Goal: Find specific page/section: Find specific page/section

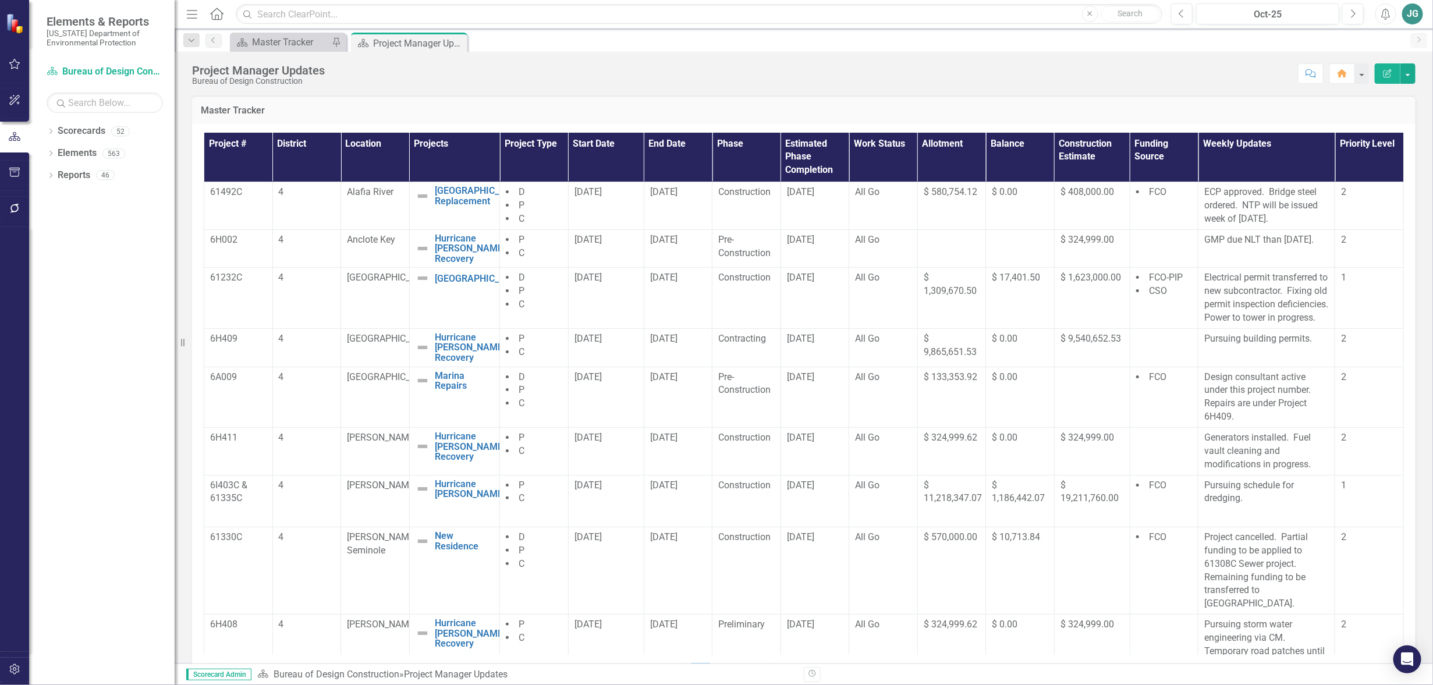
click at [12, 62] on icon "button" at bounding box center [14, 64] width 11 height 10
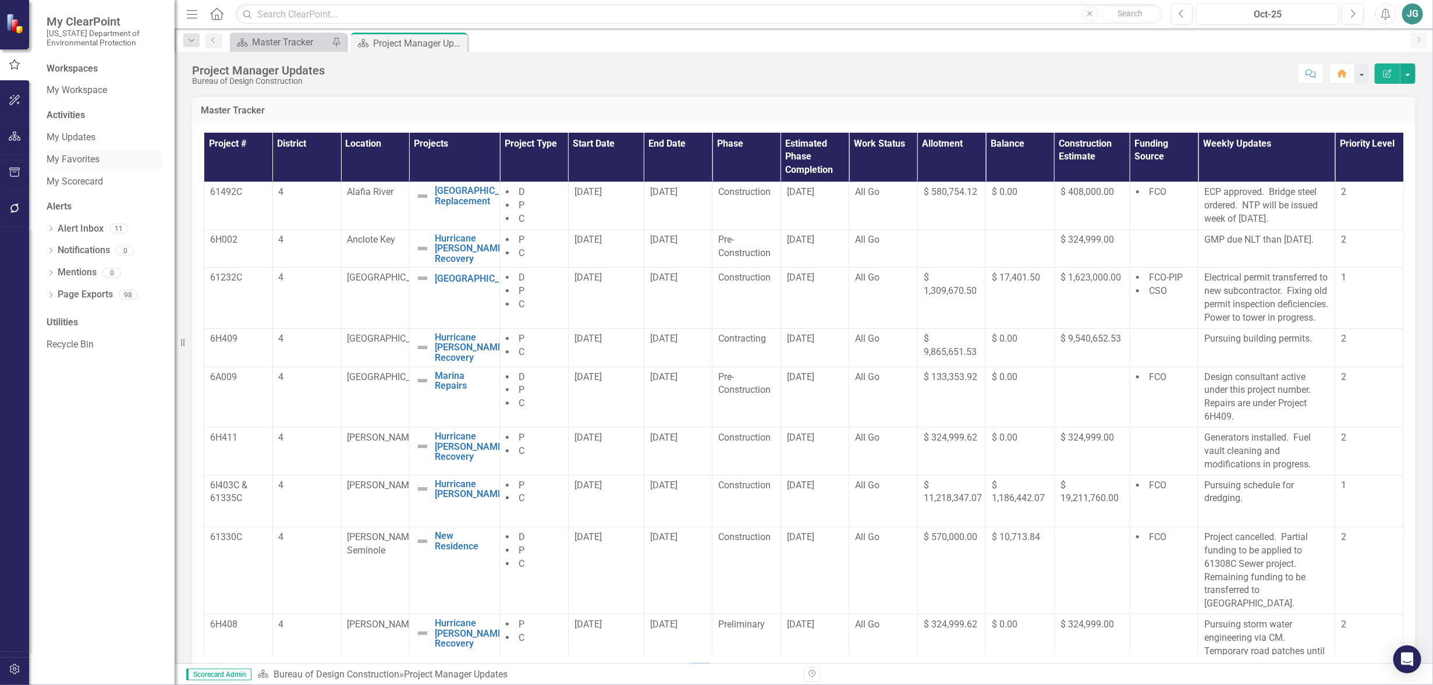
click at [77, 155] on link "My Favorites" at bounding box center [105, 159] width 116 height 13
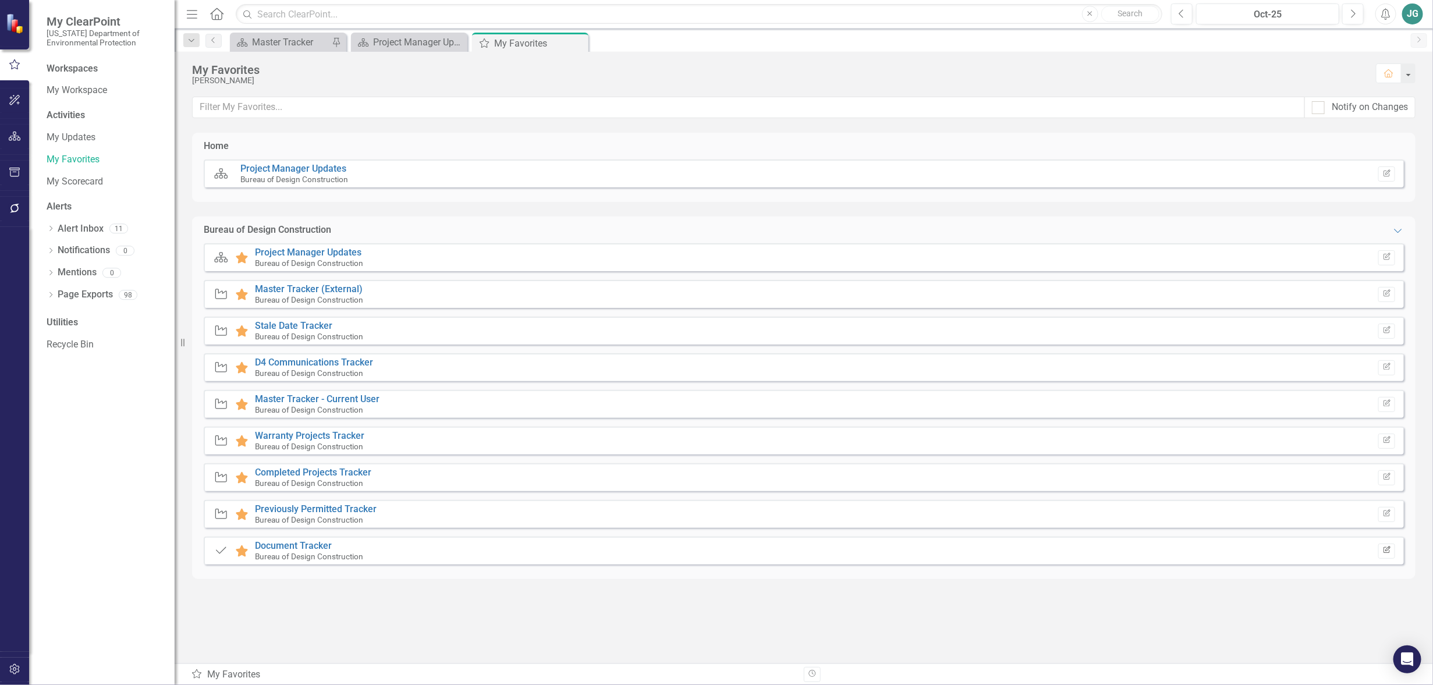
click at [1392, 549] on button "Edit Report" at bounding box center [1386, 551] width 17 height 15
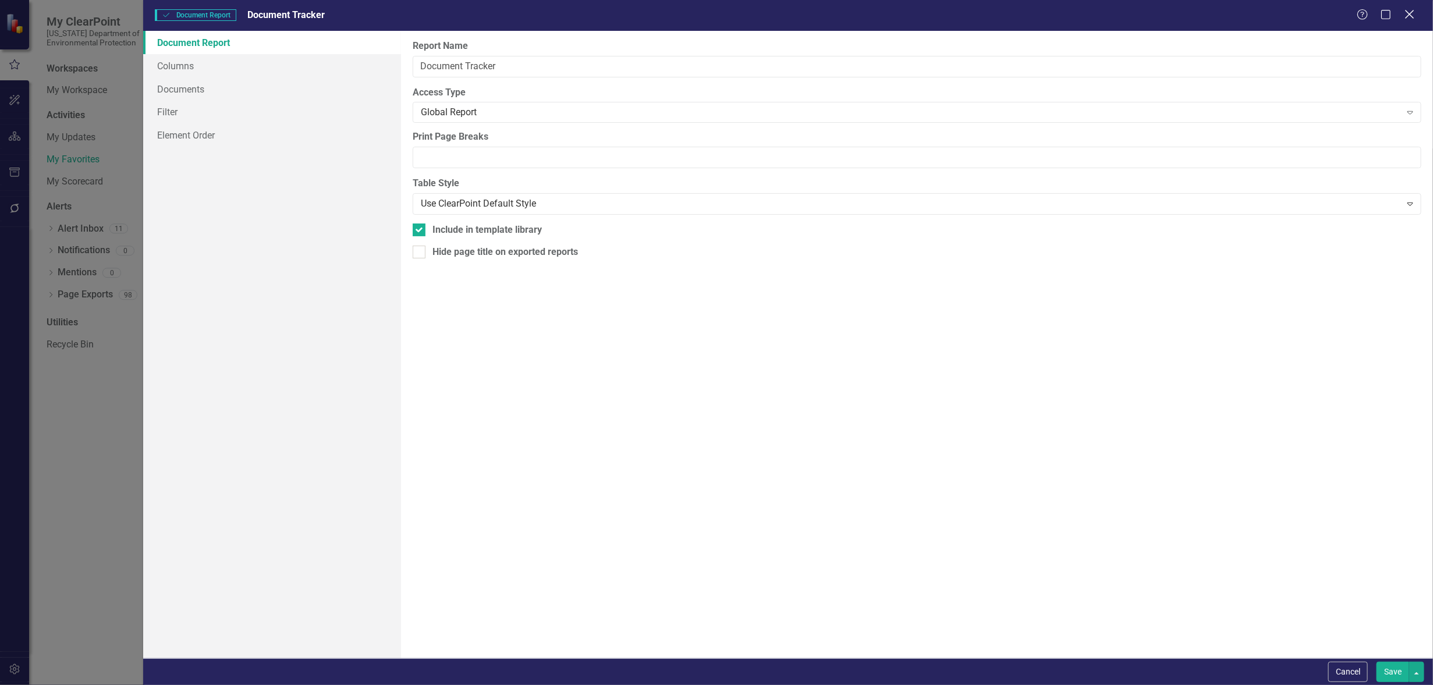
click at [1410, 19] on icon "Close" at bounding box center [1409, 14] width 15 height 11
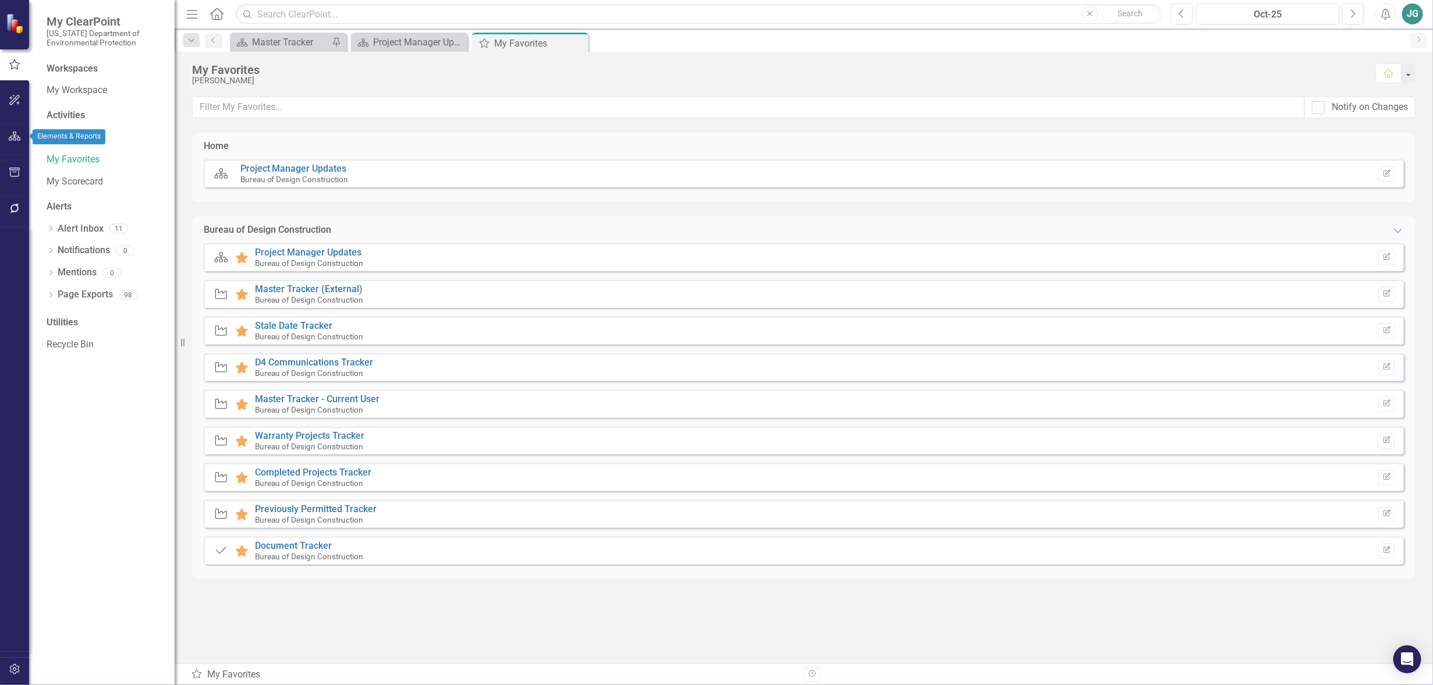
click at [10, 139] on icon "button" at bounding box center [15, 136] width 12 height 9
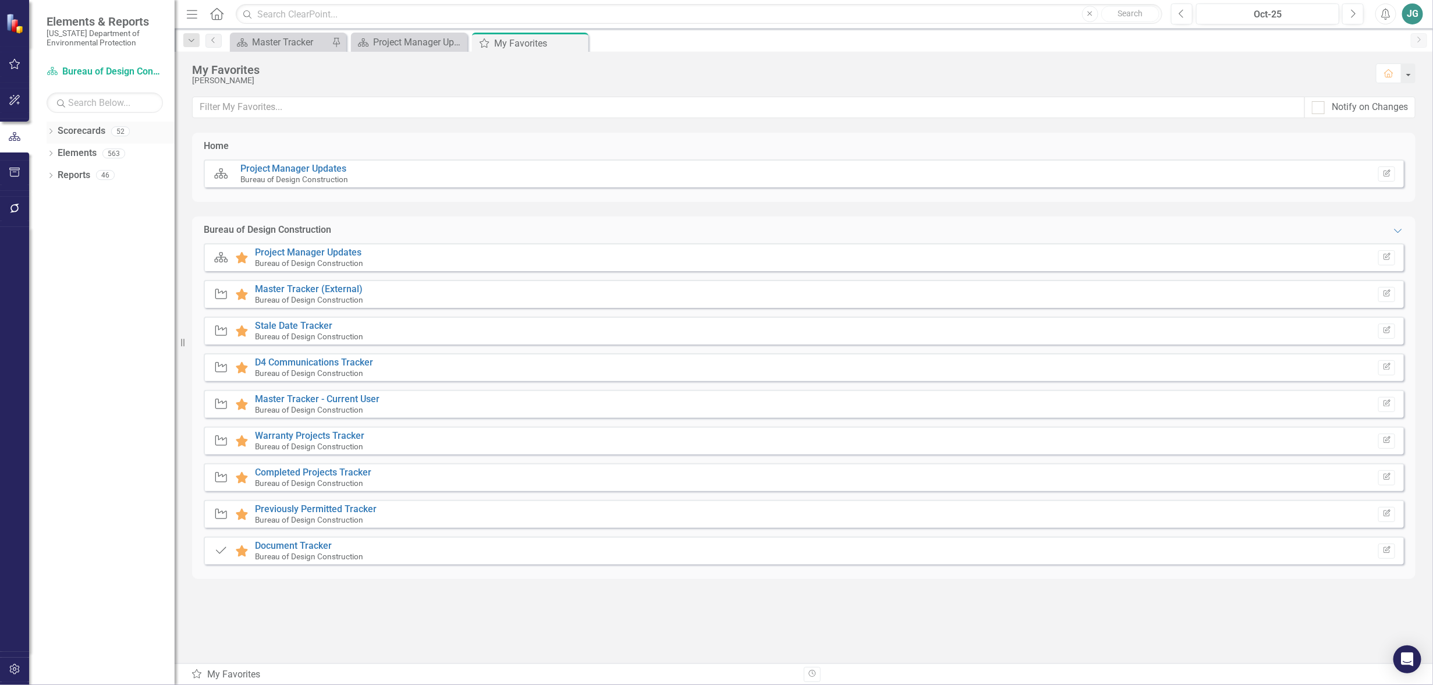
click at [94, 135] on link "Scorecards" at bounding box center [82, 131] width 48 height 13
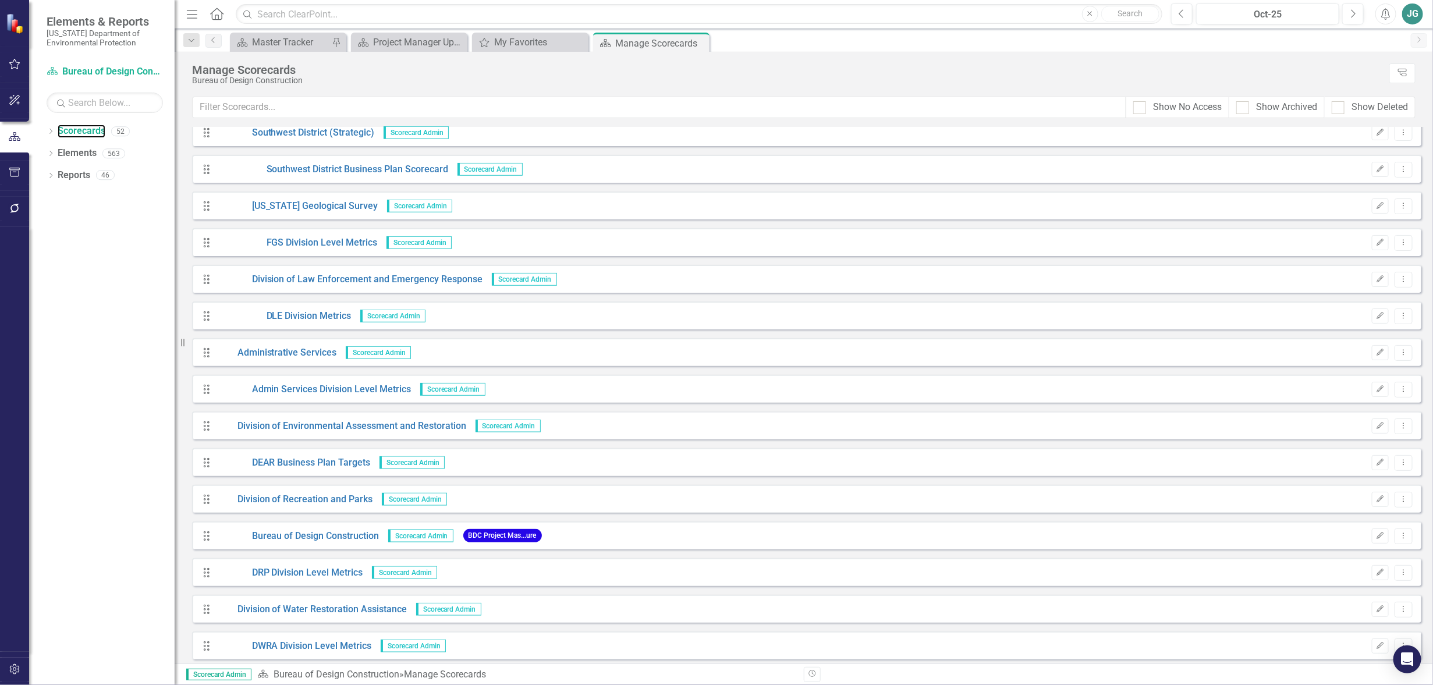
scroll to position [800, 0]
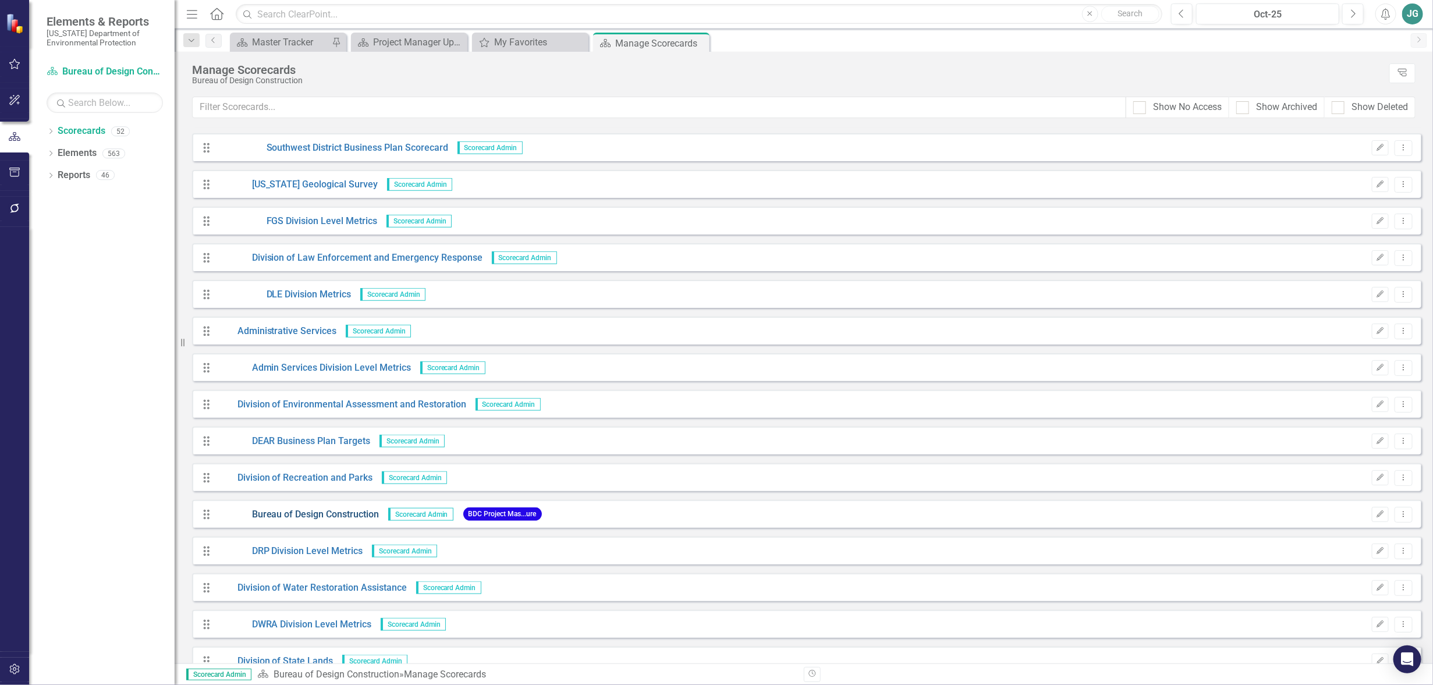
click at [343, 513] on link "Bureau of Design Construction" at bounding box center [298, 514] width 162 height 13
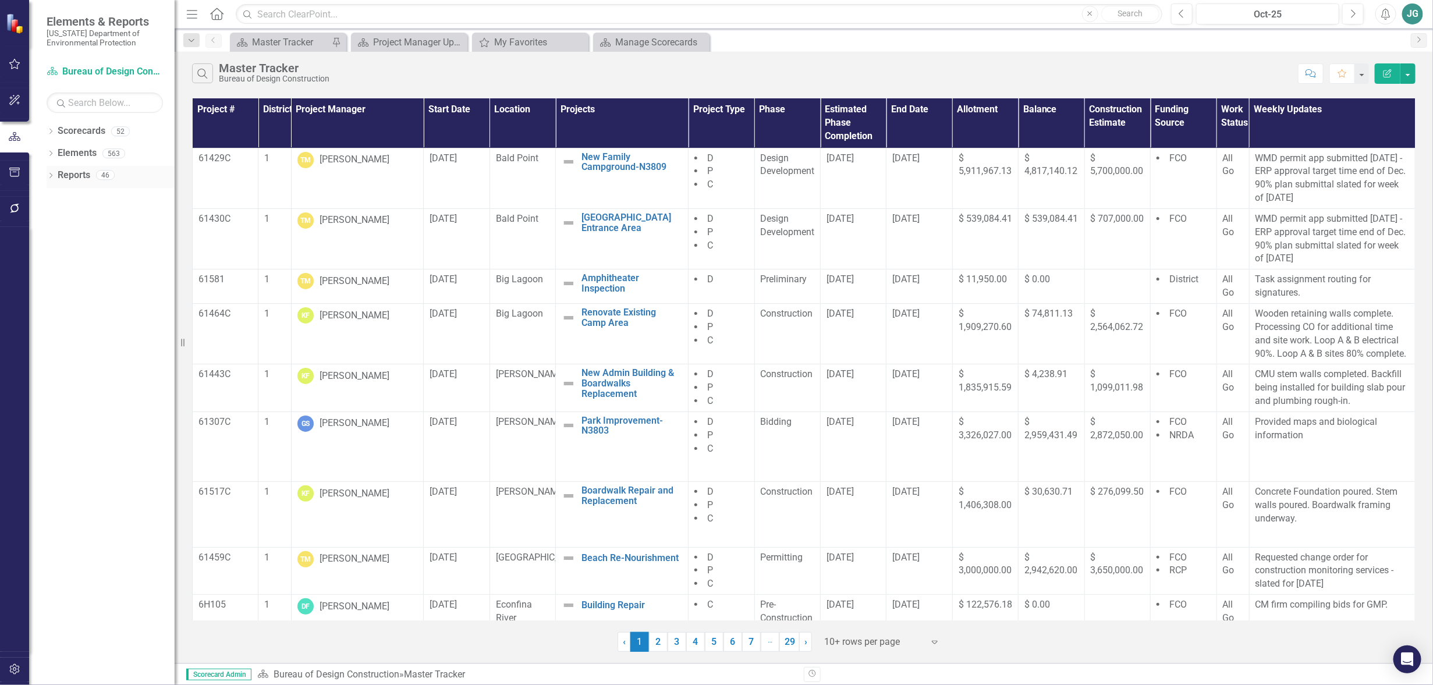
click at [87, 174] on link "Reports" at bounding box center [74, 175] width 33 height 13
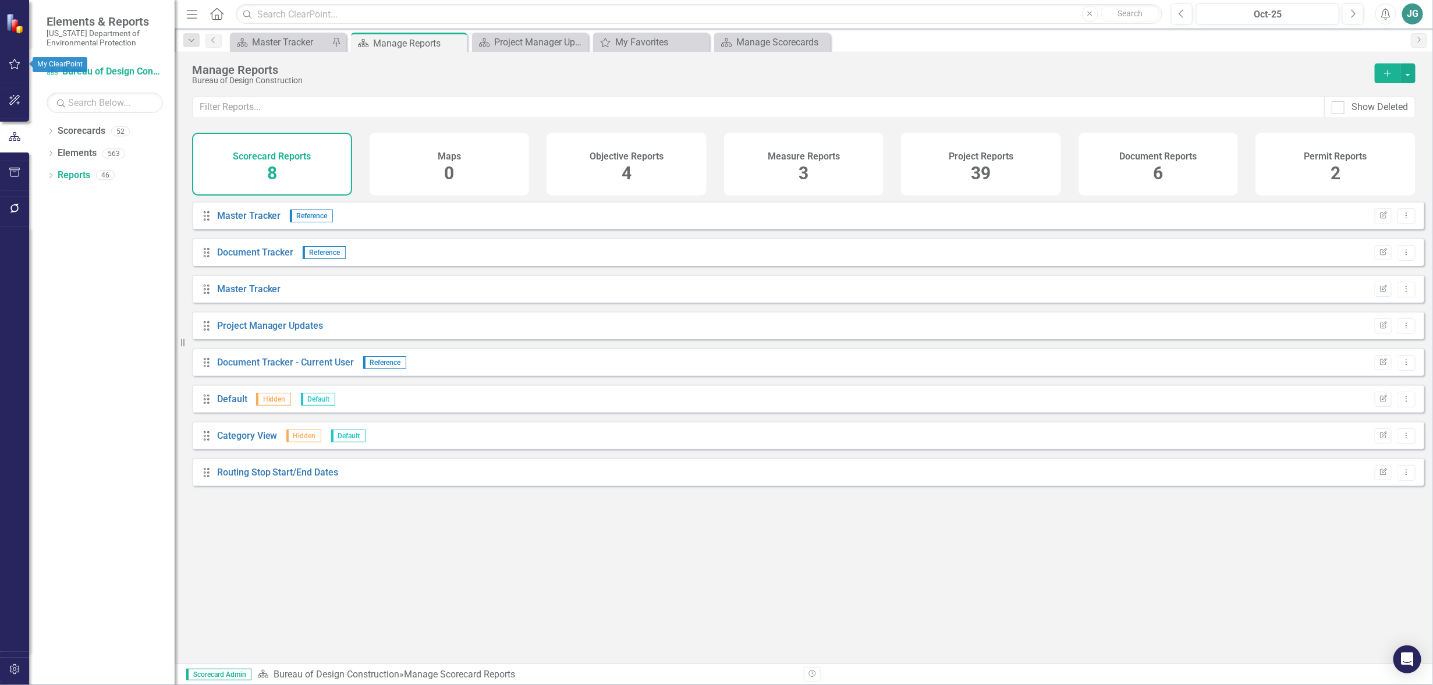
click at [15, 68] on button "button" at bounding box center [15, 64] width 26 height 24
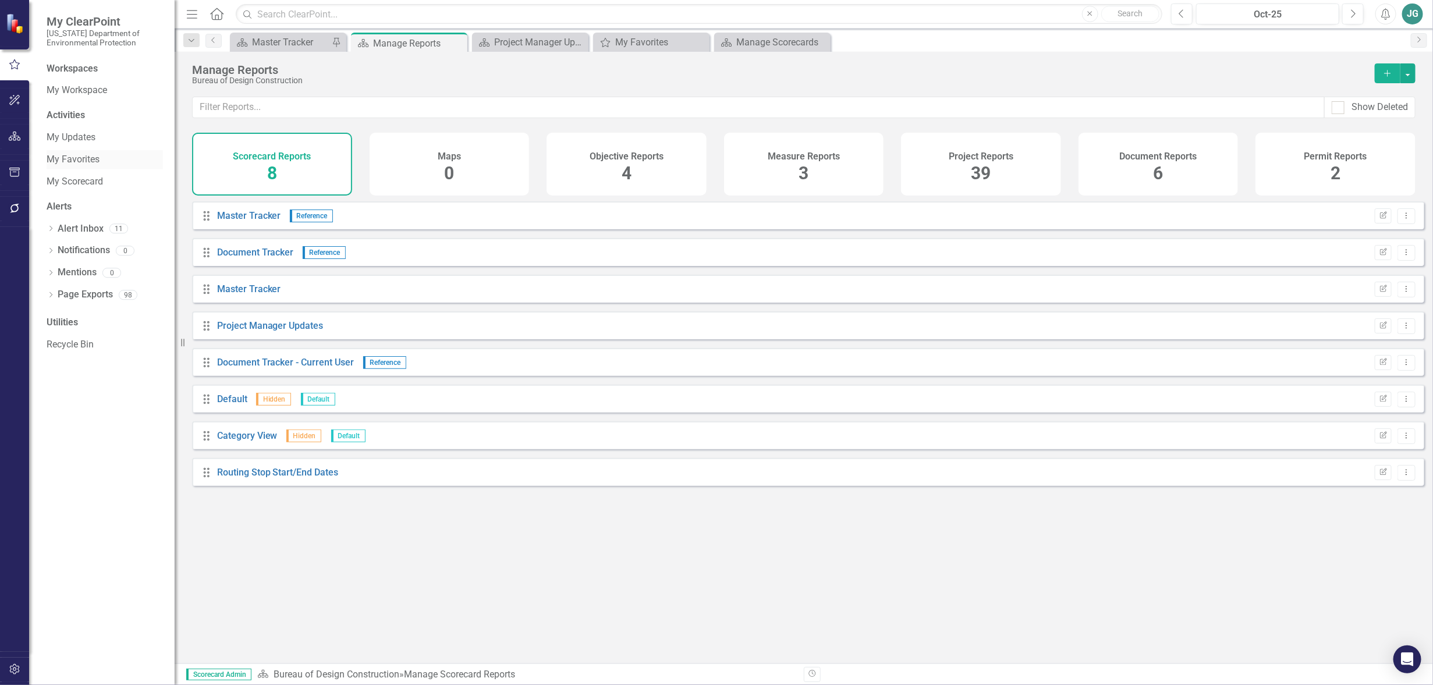
click at [83, 155] on link "My Favorites" at bounding box center [105, 159] width 116 height 13
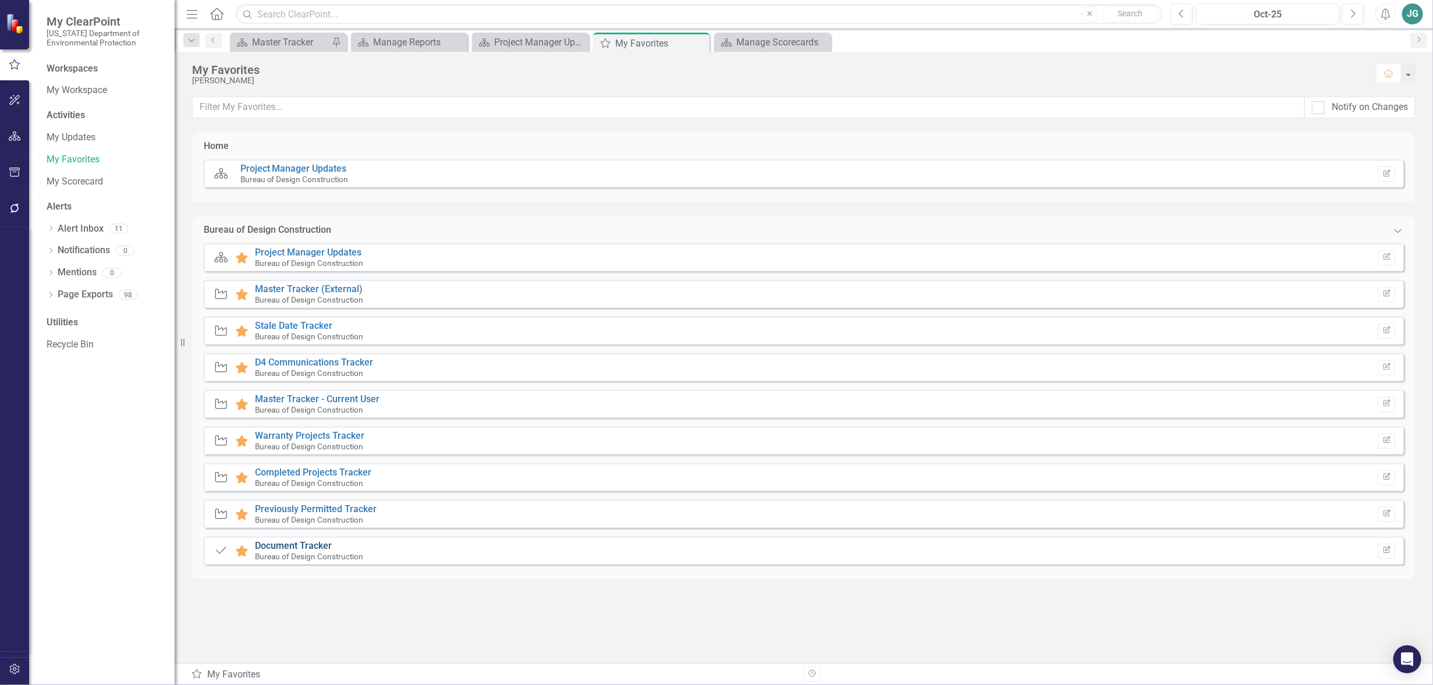
click at [283, 548] on link "Document Tracker" at bounding box center [293, 545] width 77 height 11
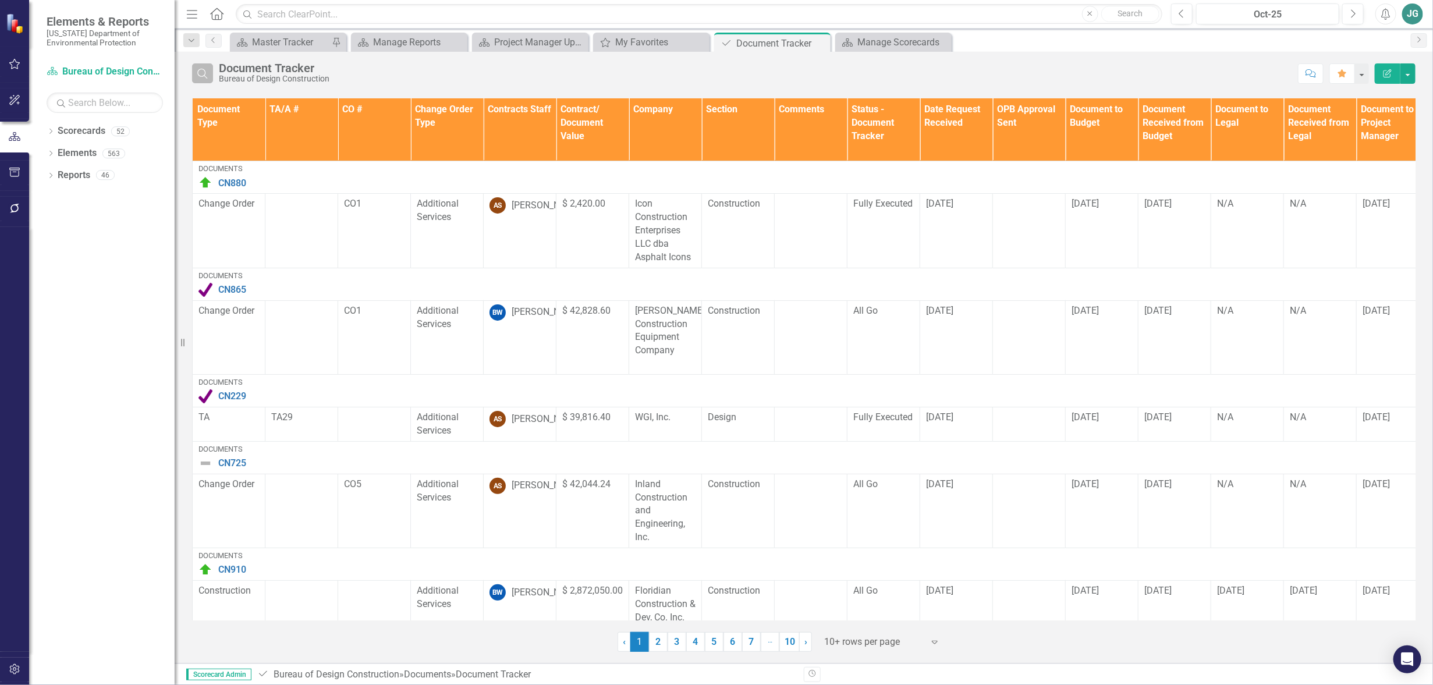
click at [200, 77] on button "Search" at bounding box center [202, 73] width 21 height 20
click at [316, 73] on input "text" at bounding box center [755, 74] width 1073 height 22
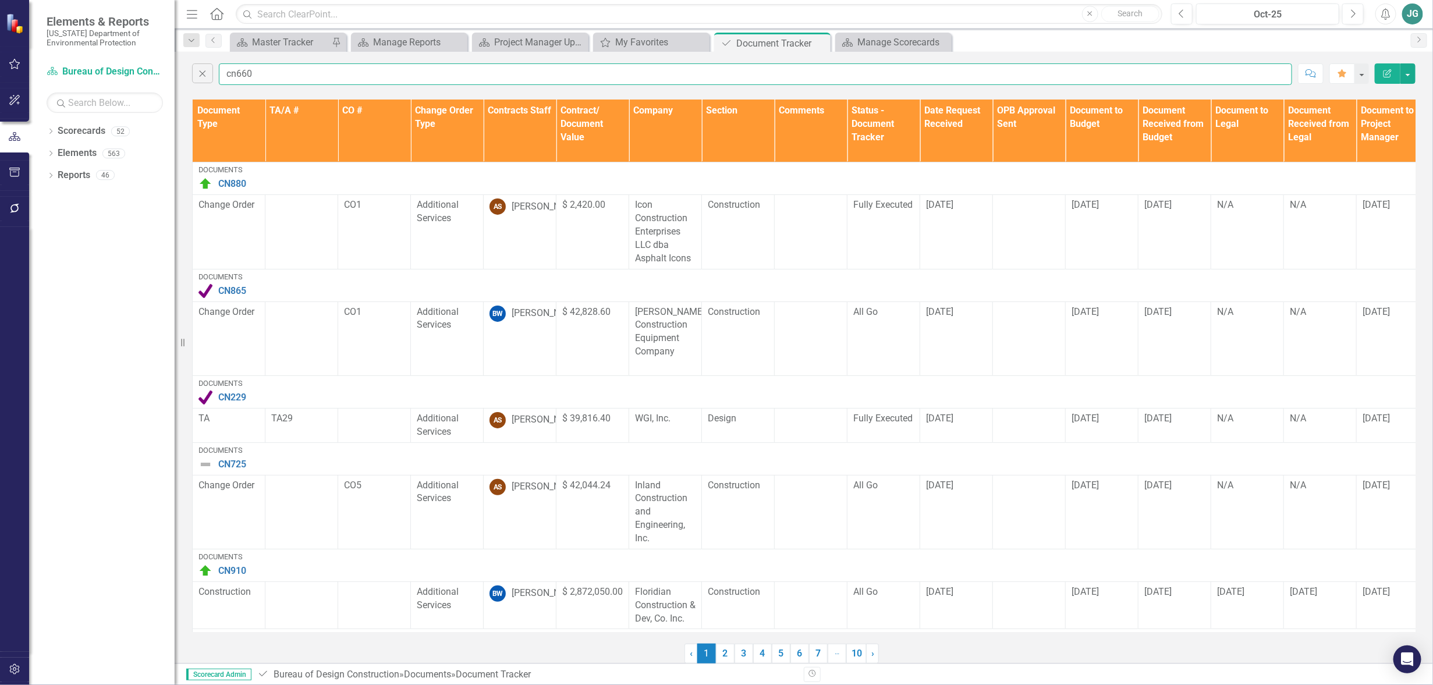
type input "cn660"
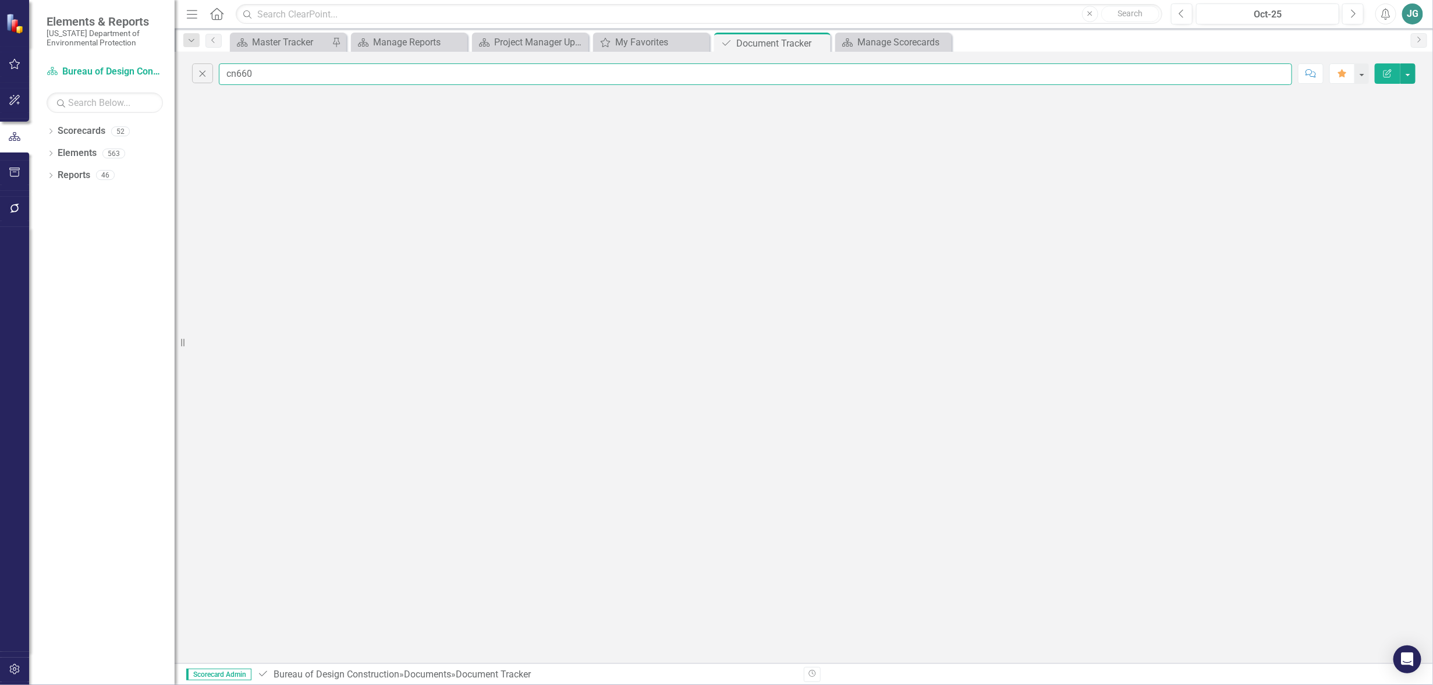
drag, startPoint x: 263, startPoint y: 73, endPoint x: 217, endPoint y: 69, distance: 46.7
click at [217, 69] on div "Close cn660" at bounding box center [742, 74] width 1100 height 22
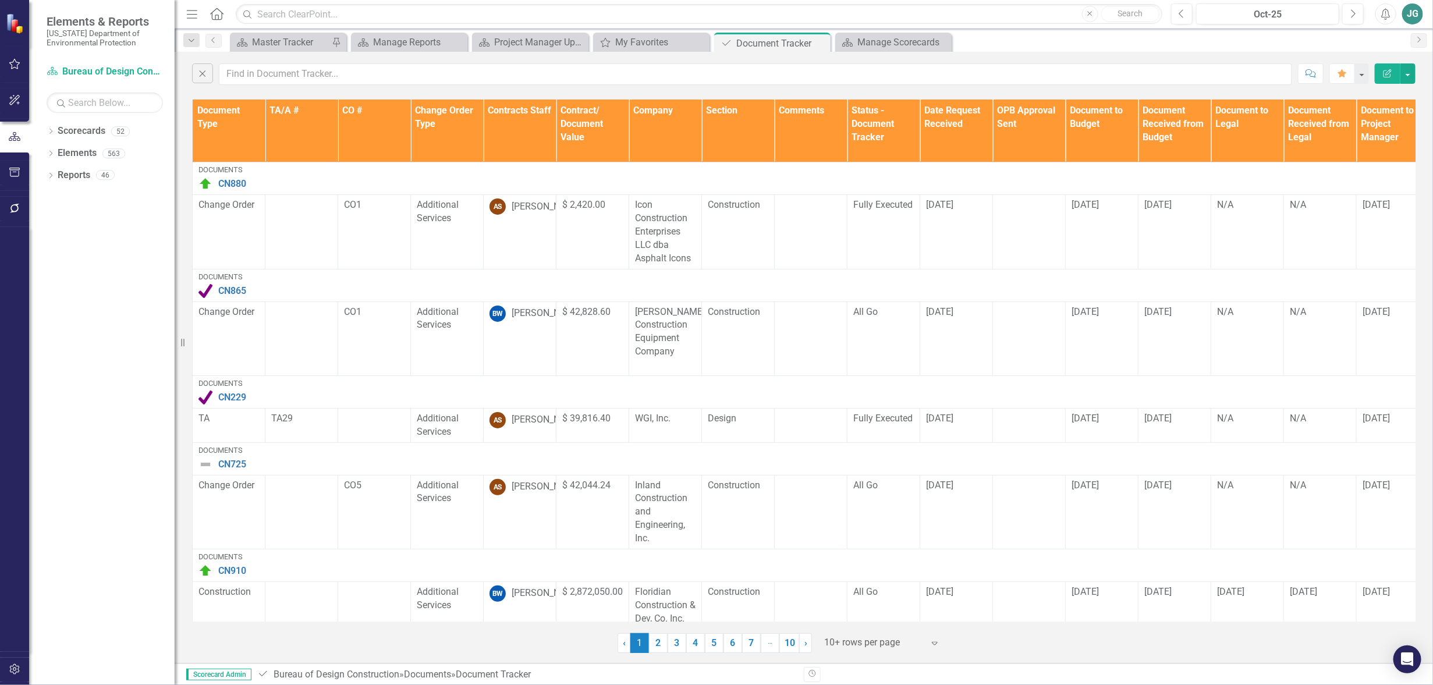
click at [226, 110] on th "Document Type" at bounding box center [229, 131] width 73 height 63
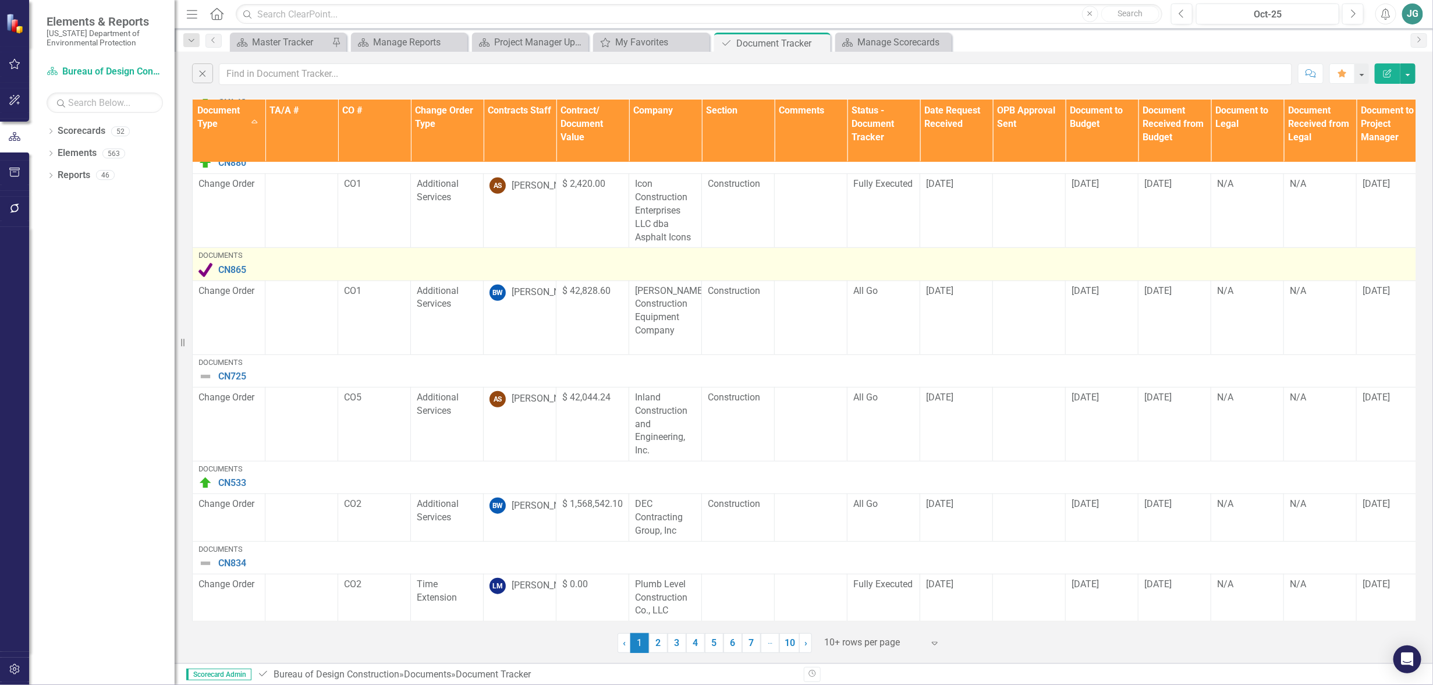
scroll to position [442, 0]
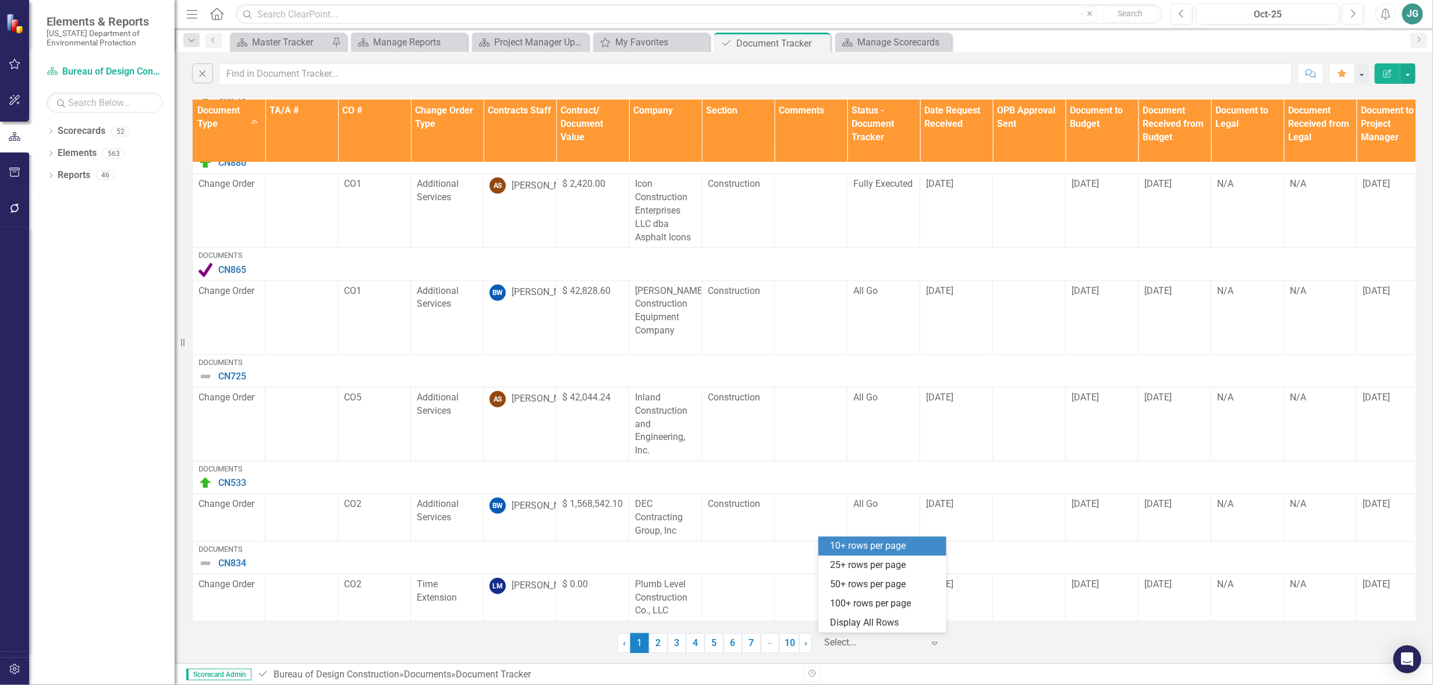
click at [868, 634] on div "Select..." at bounding box center [873, 643] width 111 height 20
click at [867, 624] on div "Display All Rows" at bounding box center [884, 622] width 109 height 13
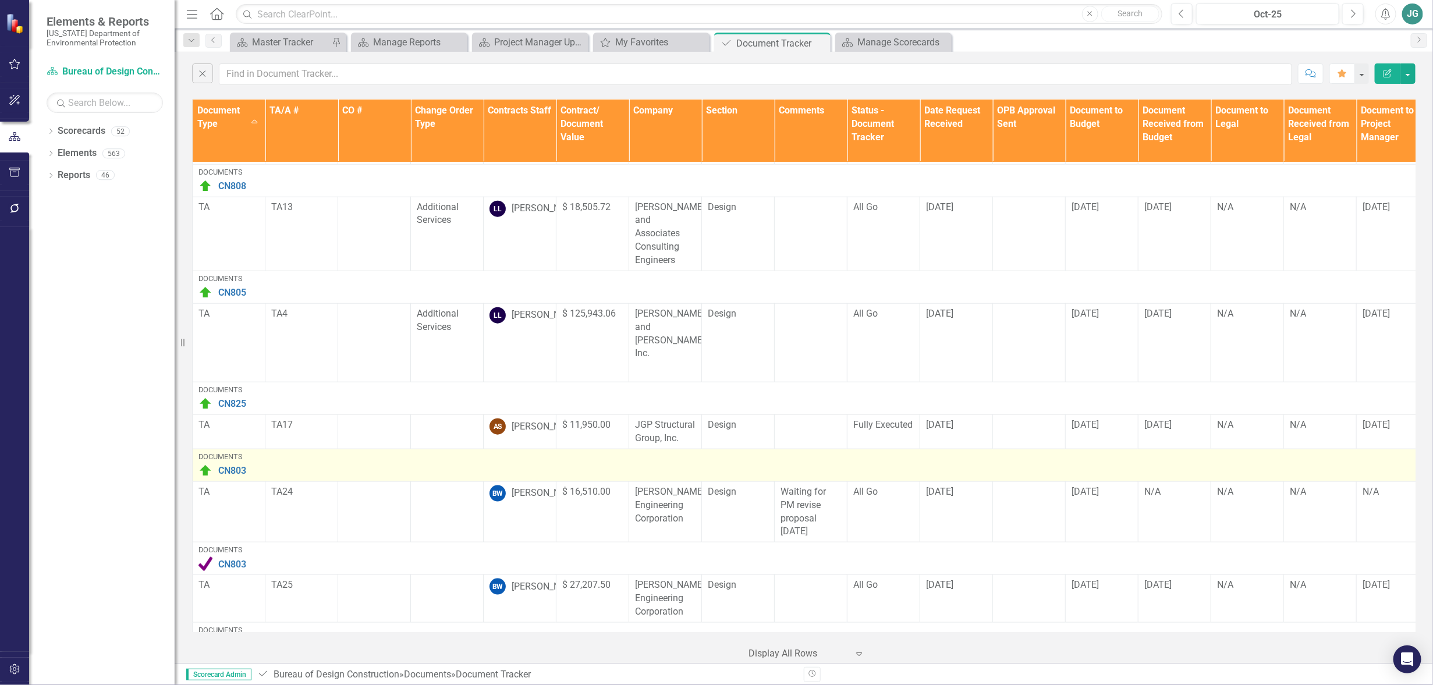
scroll to position [6414, 0]
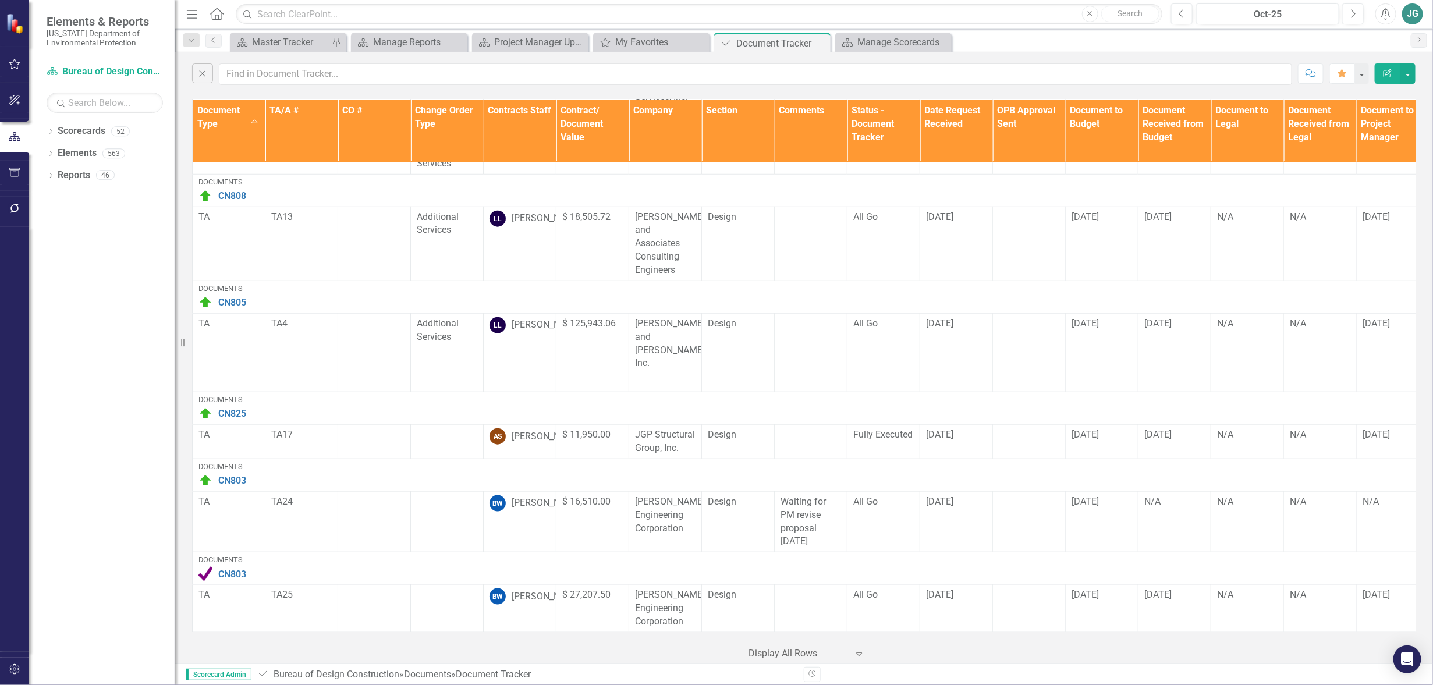
drag, startPoint x: 182, startPoint y: 342, endPoint x: 189, endPoint y: 344, distance: 7.2
click at [182, 342] on div "Resize" at bounding box center [179, 342] width 9 height 685
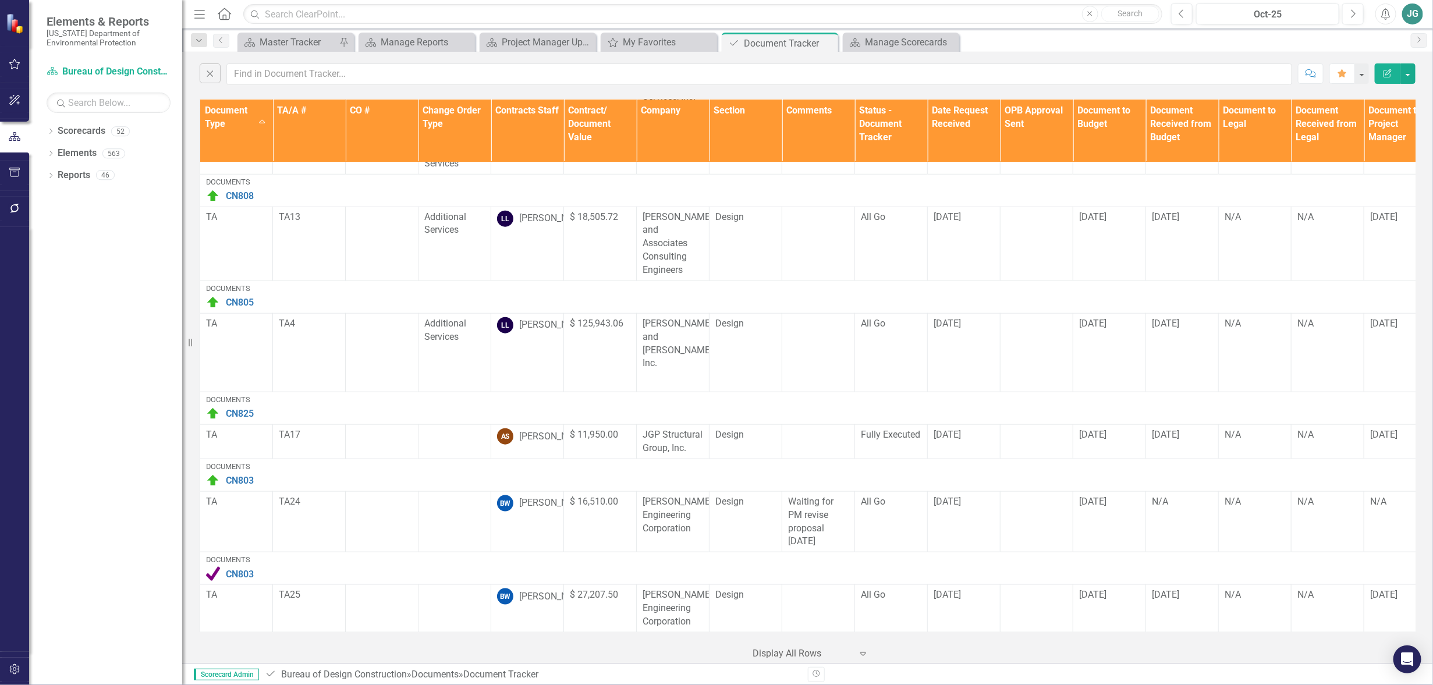
click at [192, 345] on icon at bounding box center [190, 343] width 3 height 8
click at [201, 9] on icon "Menu" at bounding box center [199, 14] width 15 height 12
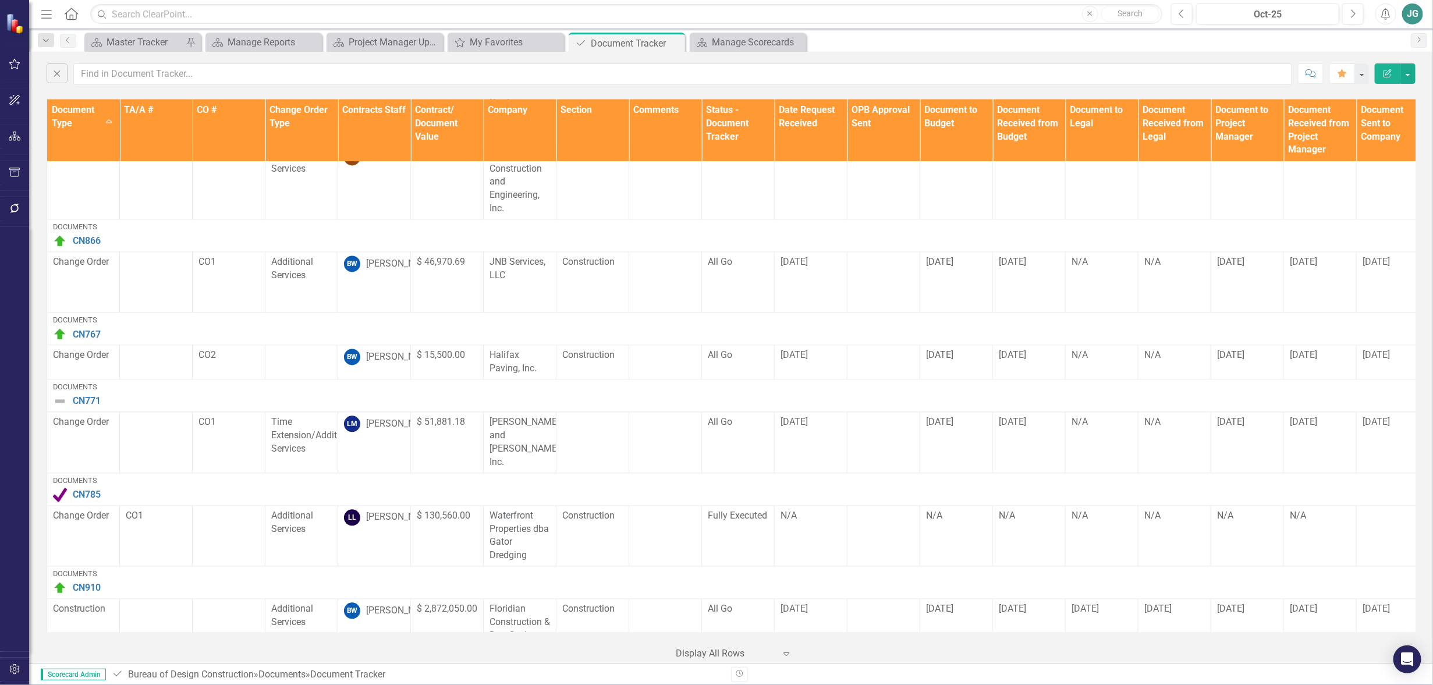
scroll to position [0, 0]
